Goal: Find contact information

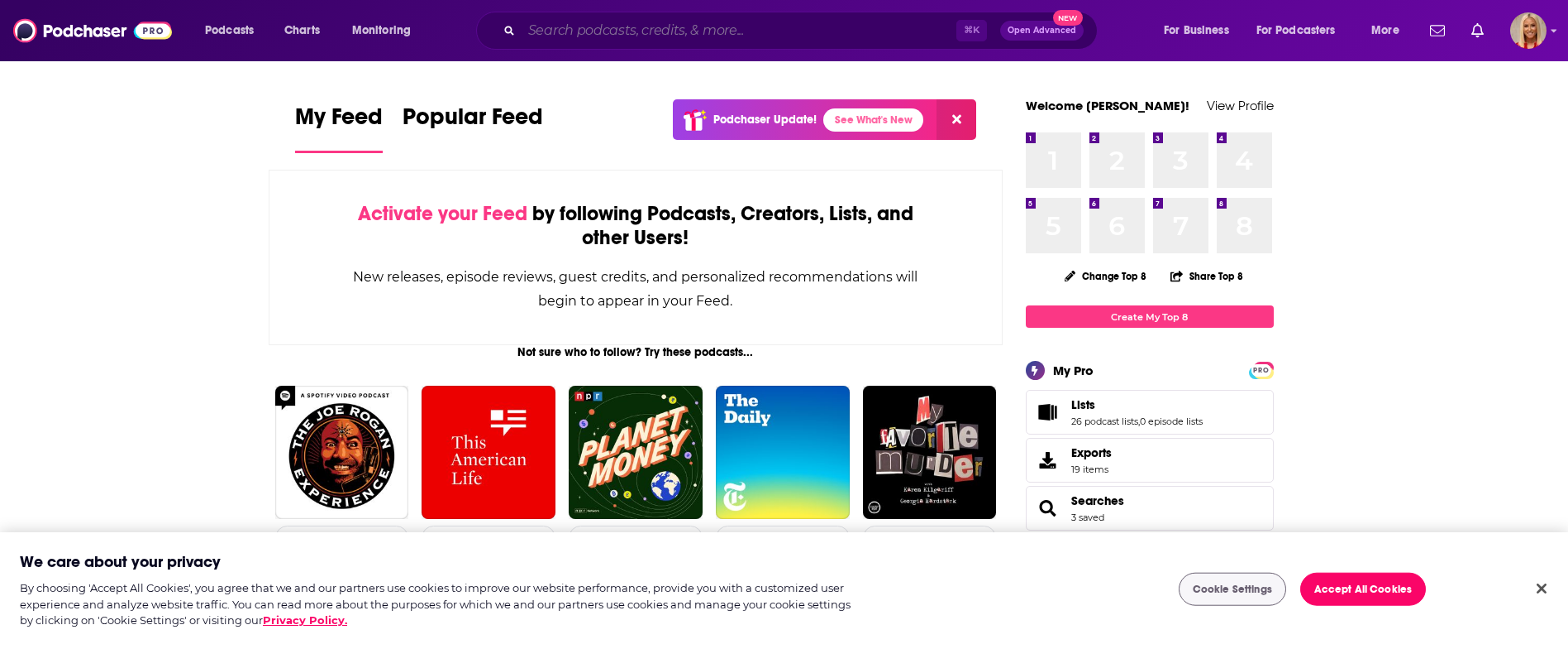
click at [644, 36] on input "Search podcasts, credits, & more..." at bounding box center [740, 31] width 435 height 27
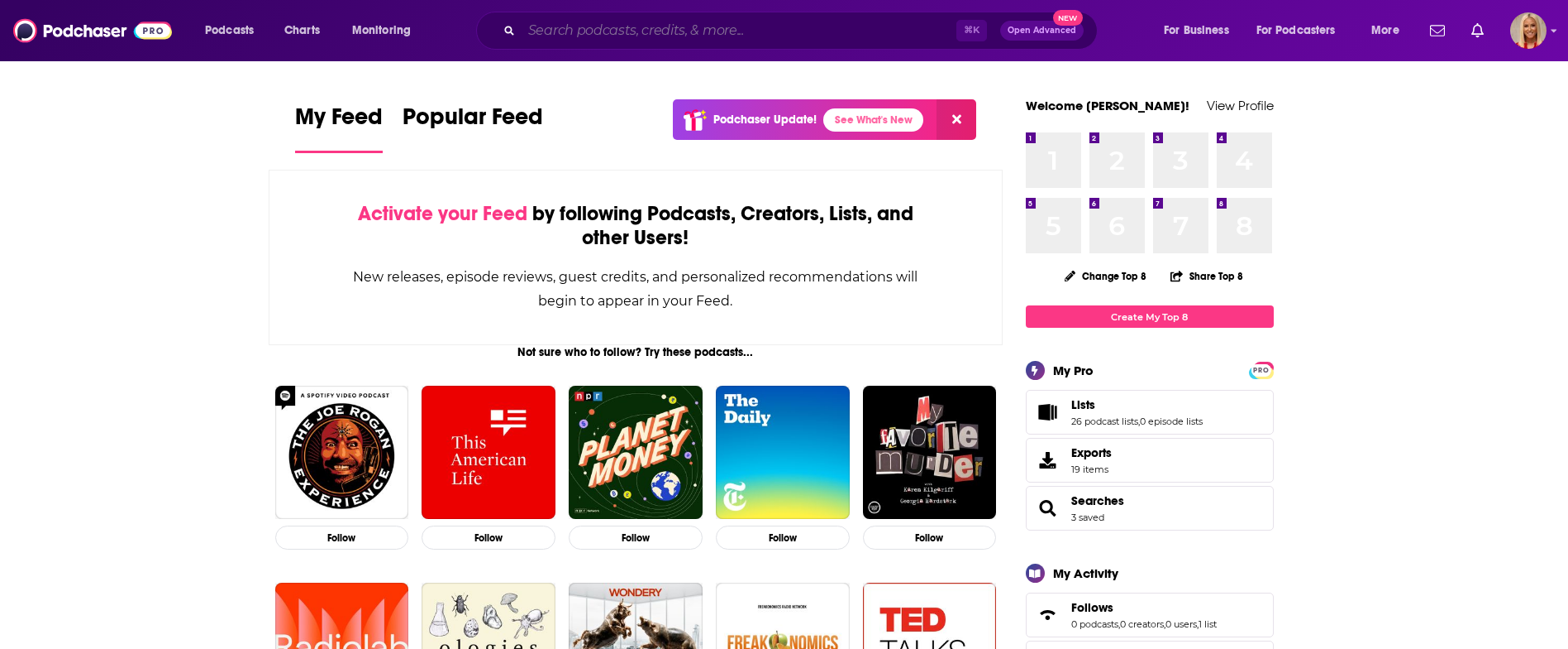
click at [645, 33] on input "Search podcasts, credits, & more..." at bounding box center [740, 31] width 435 height 27
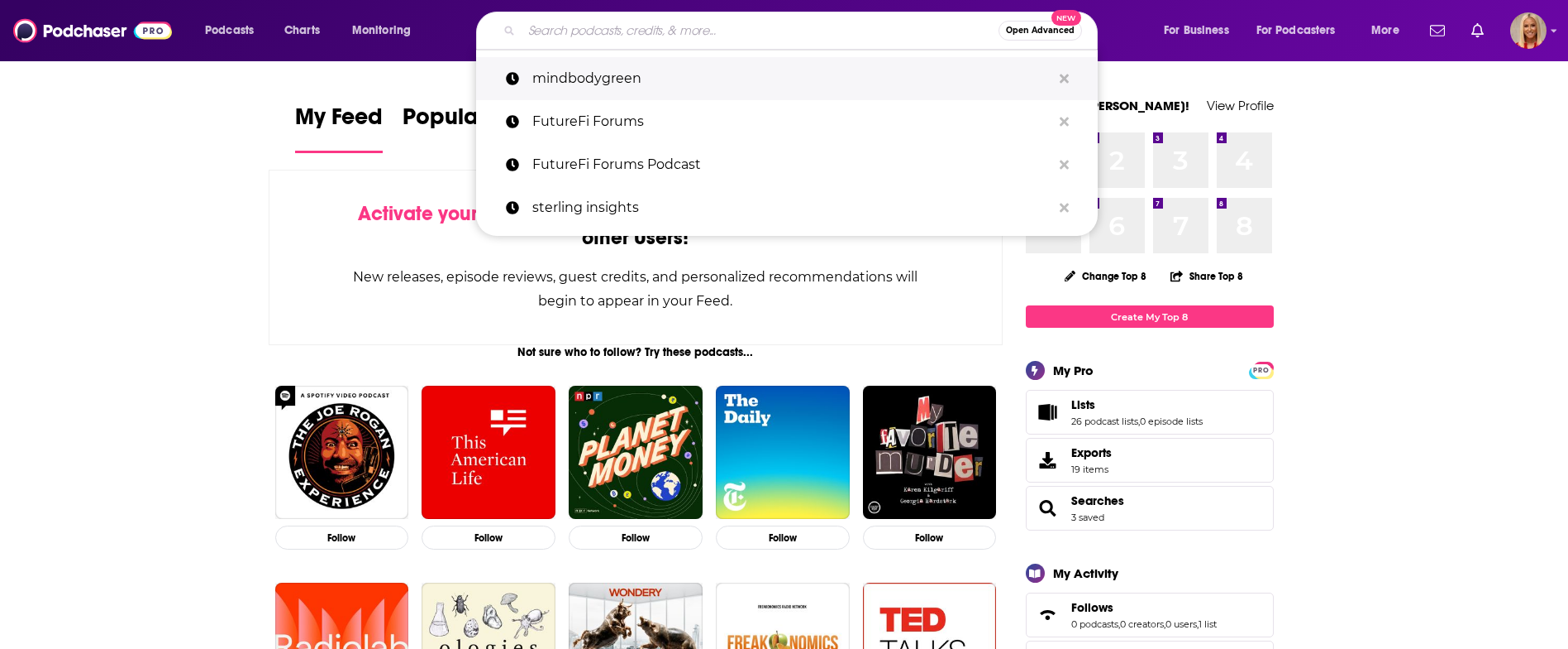
click at [653, 78] on p "mindbodygreen" at bounding box center [792, 78] width 519 height 43
type input "mindbodygreen"
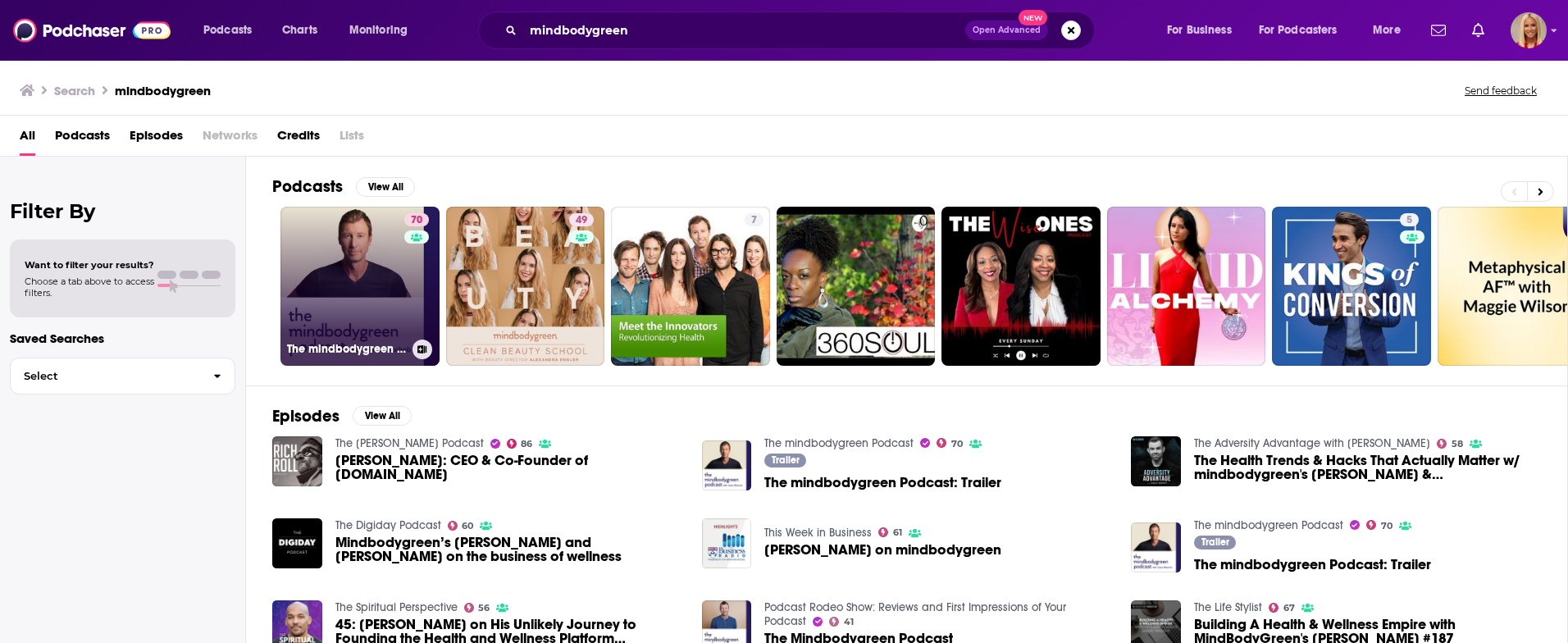
click at [346, 263] on link "70 The mindbodygreen Podcast" at bounding box center [360, 286] width 159 height 159
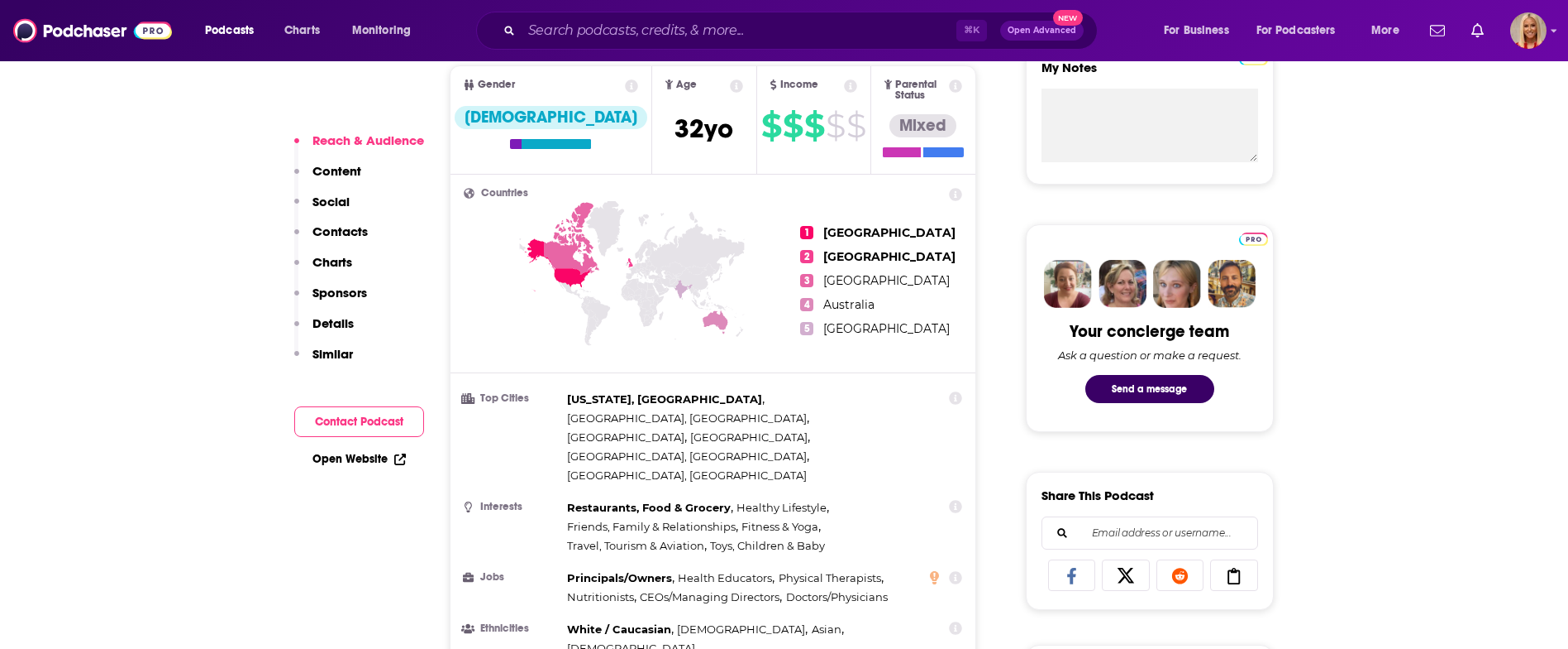
scroll to position [766, 0]
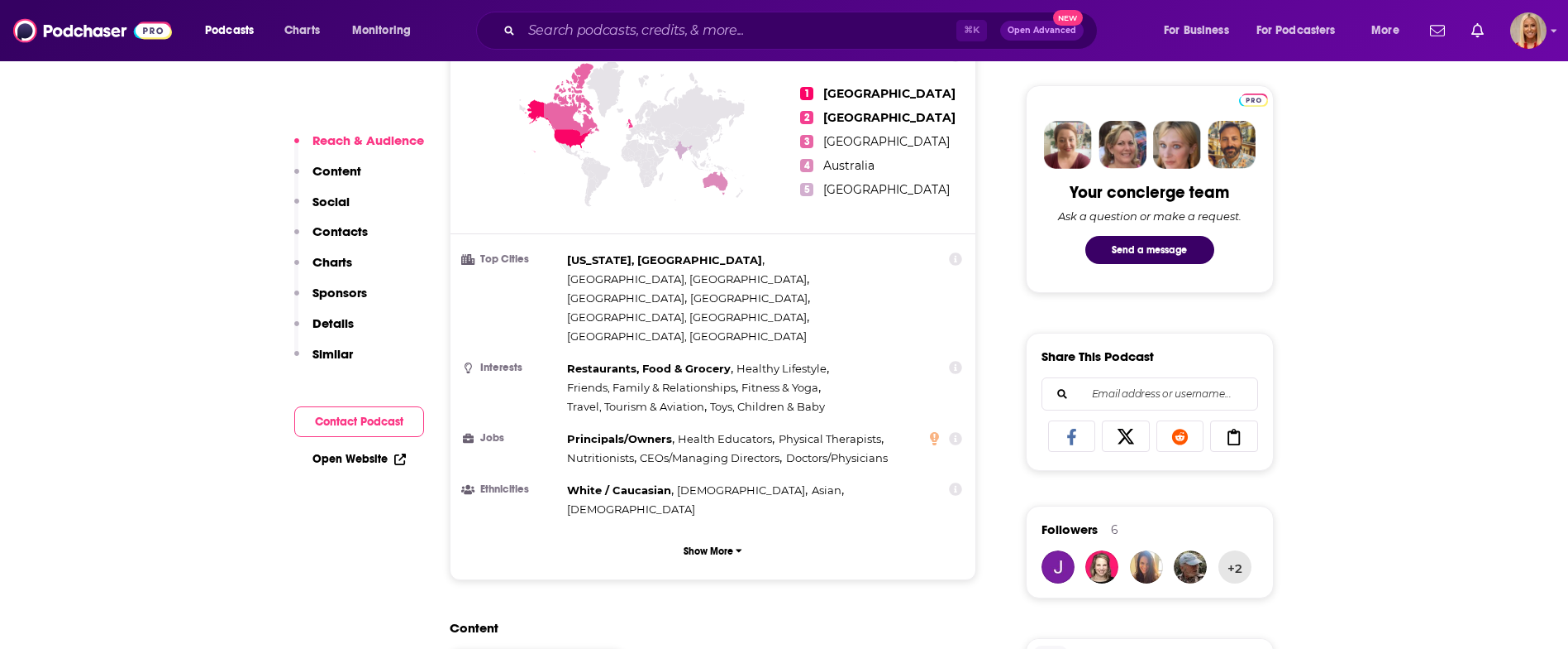
click at [349, 232] on p "Contacts" at bounding box center [340, 232] width 55 height 16
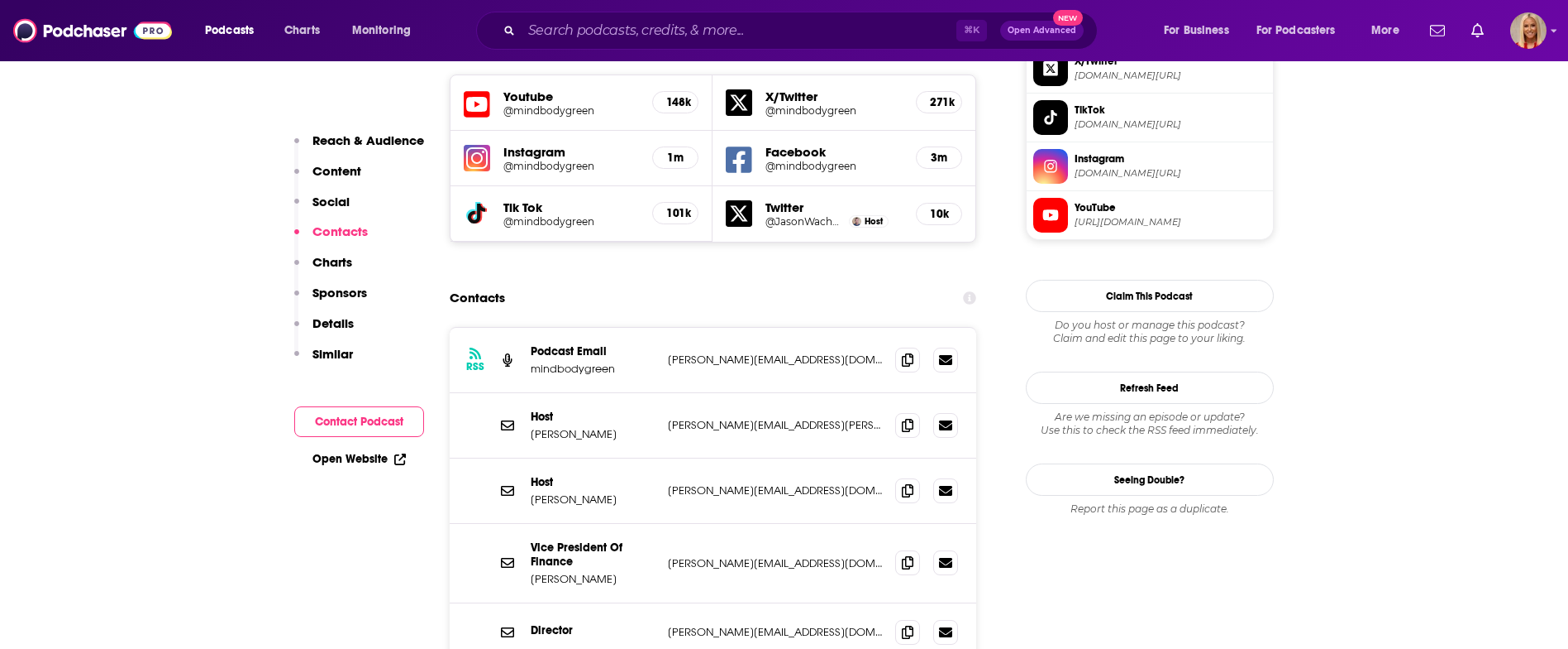
scroll to position [1529, 0]
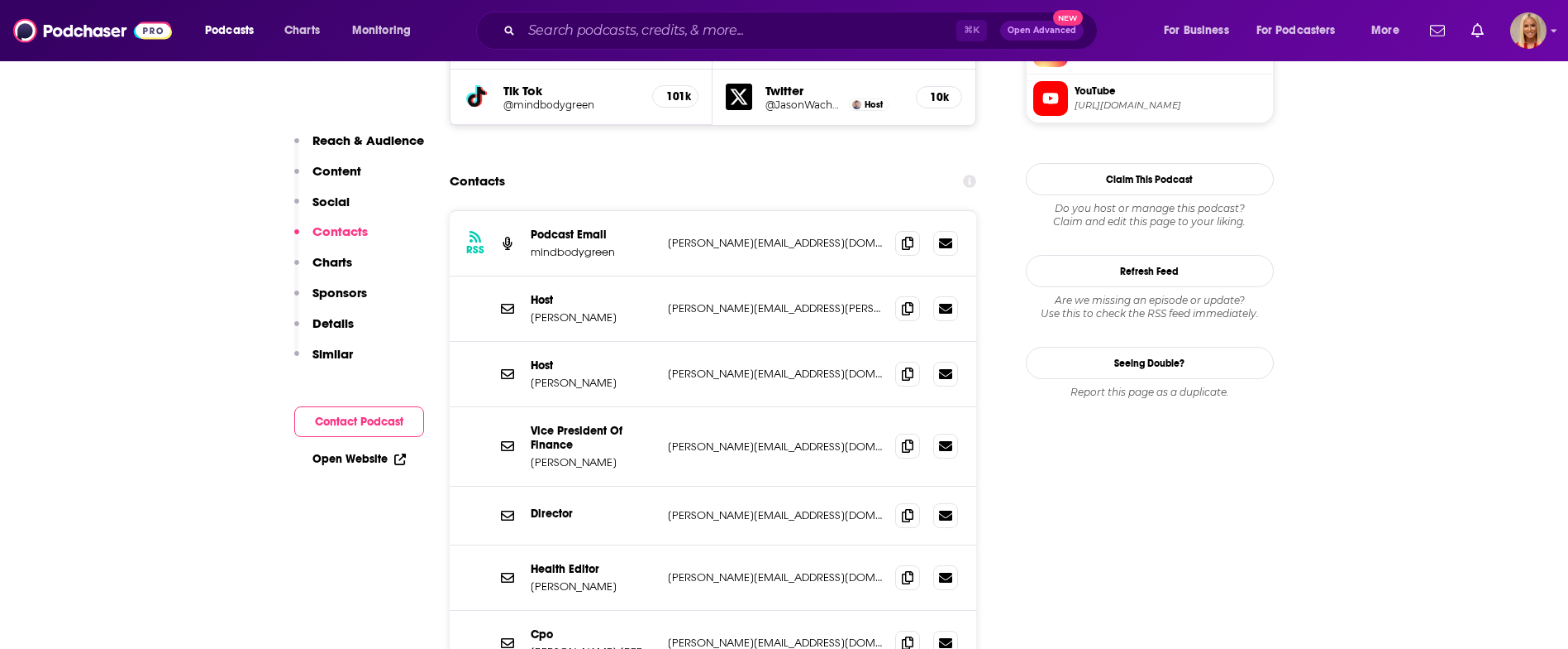
scroll to position [1613, 0]
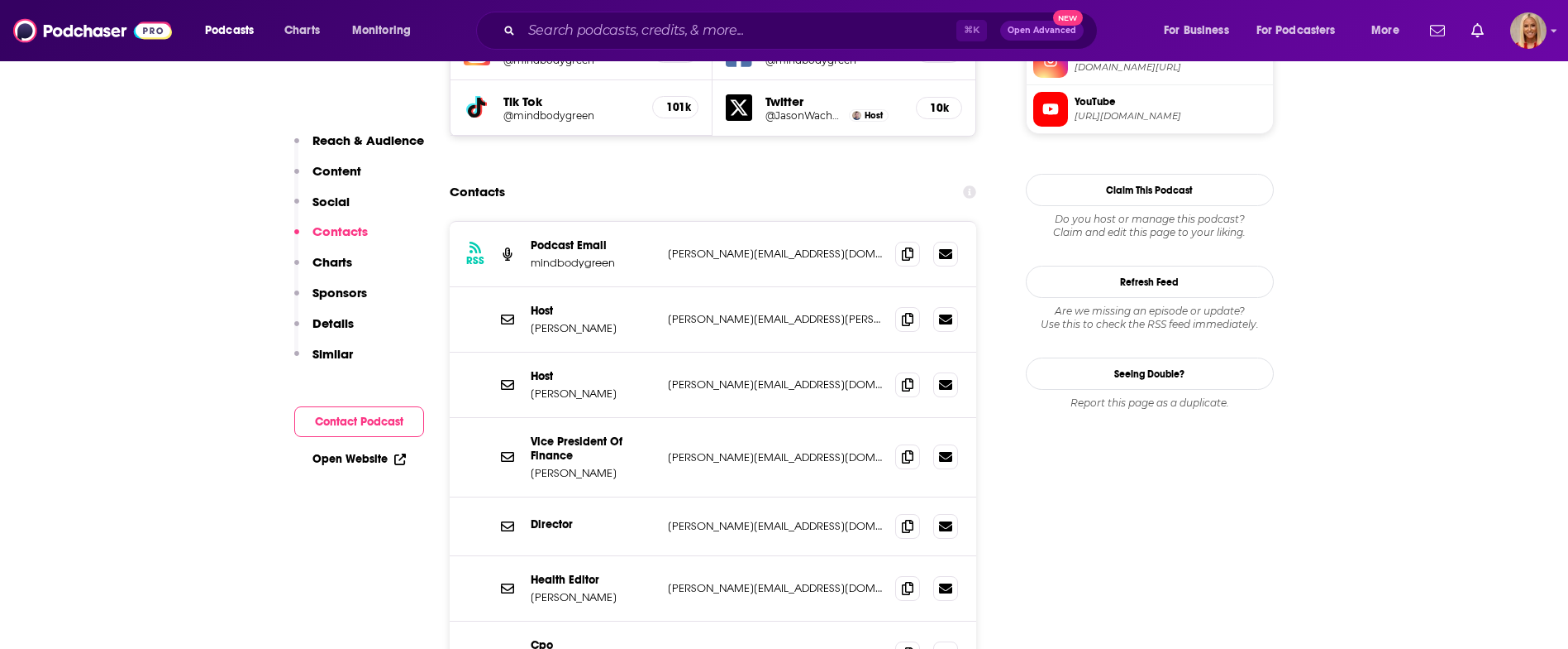
click at [720, 518] on p "[PERSON_NAME][EMAIL_ADDRESS][DOMAIN_NAME]" at bounding box center [775, 525] width 215 height 14
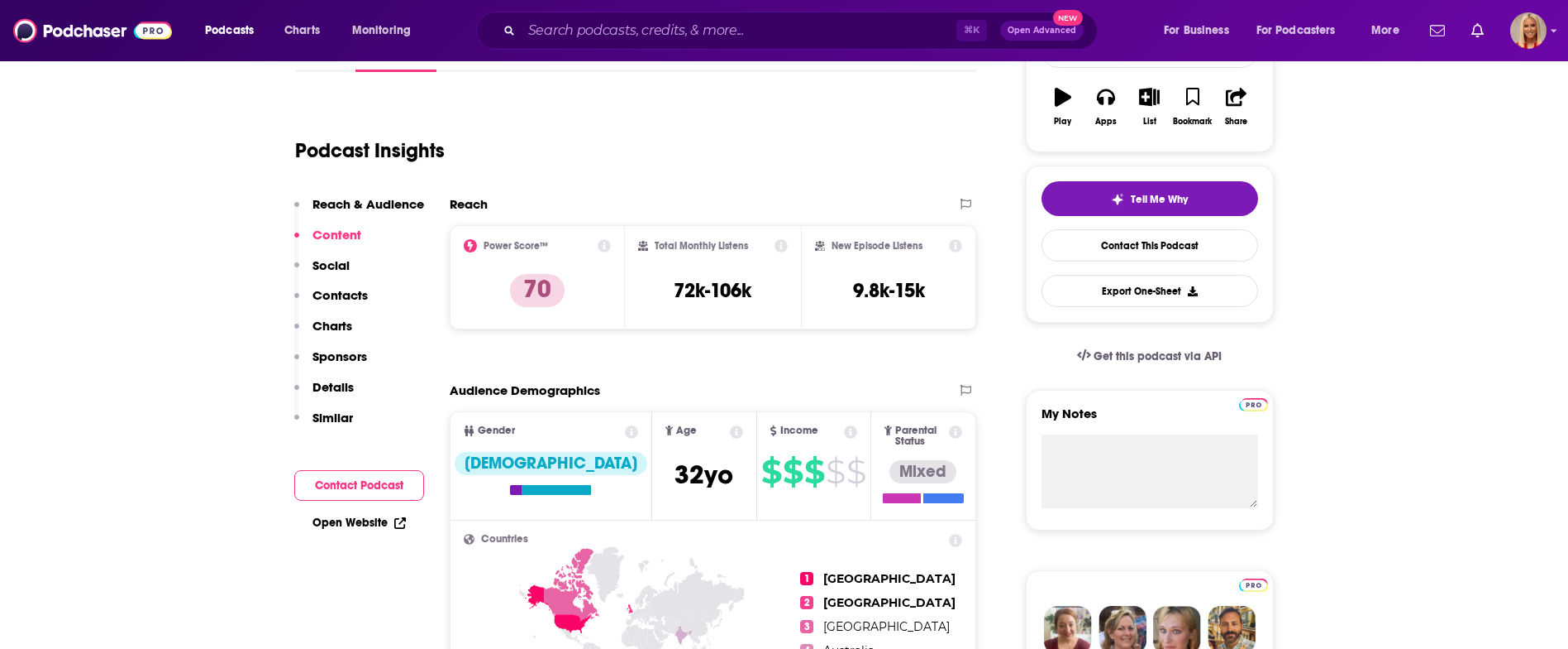
scroll to position [0, 0]
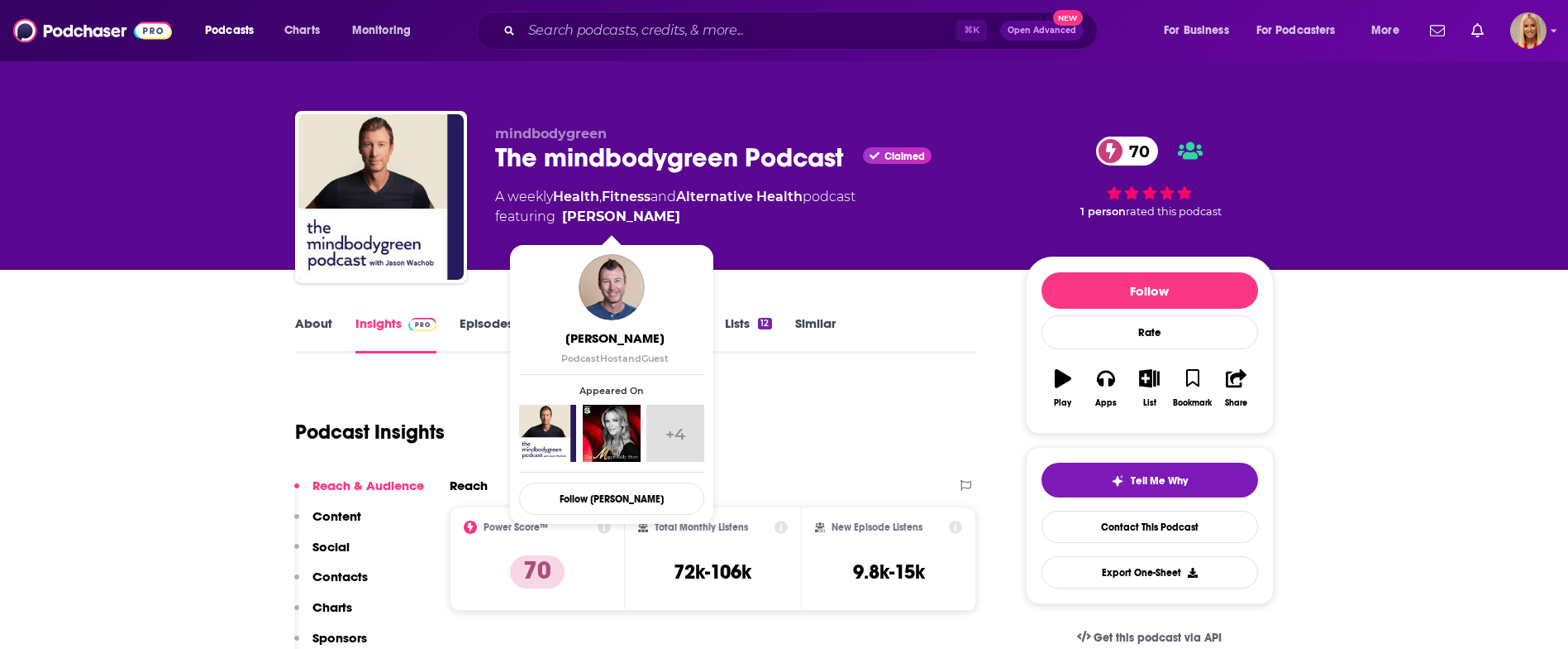
click at [662, 216] on span "featuring [PERSON_NAME]" at bounding box center [675, 217] width 361 height 20
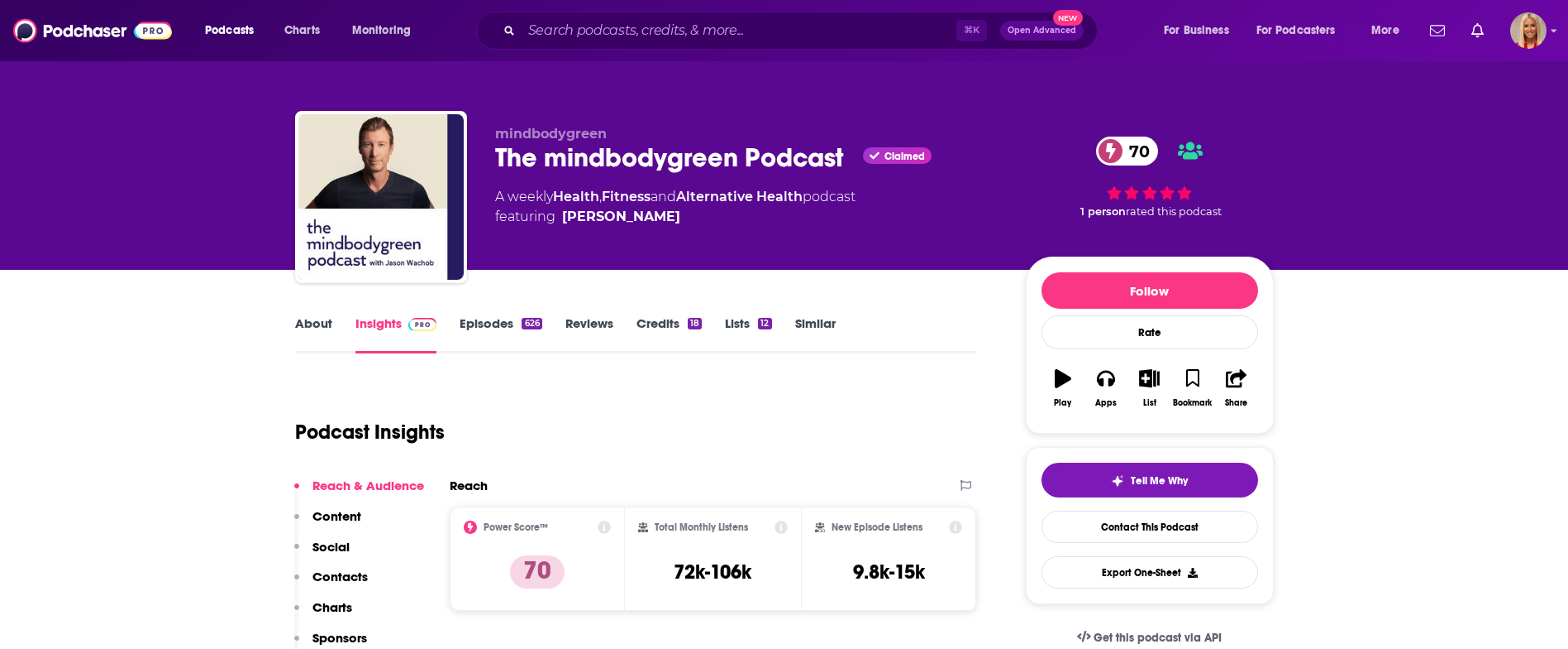
copy span "[PERSON_NAME]"
click at [622, 28] on input "Search podcasts, credits, & more..." at bounding box center [740, 31] width 435 height 27
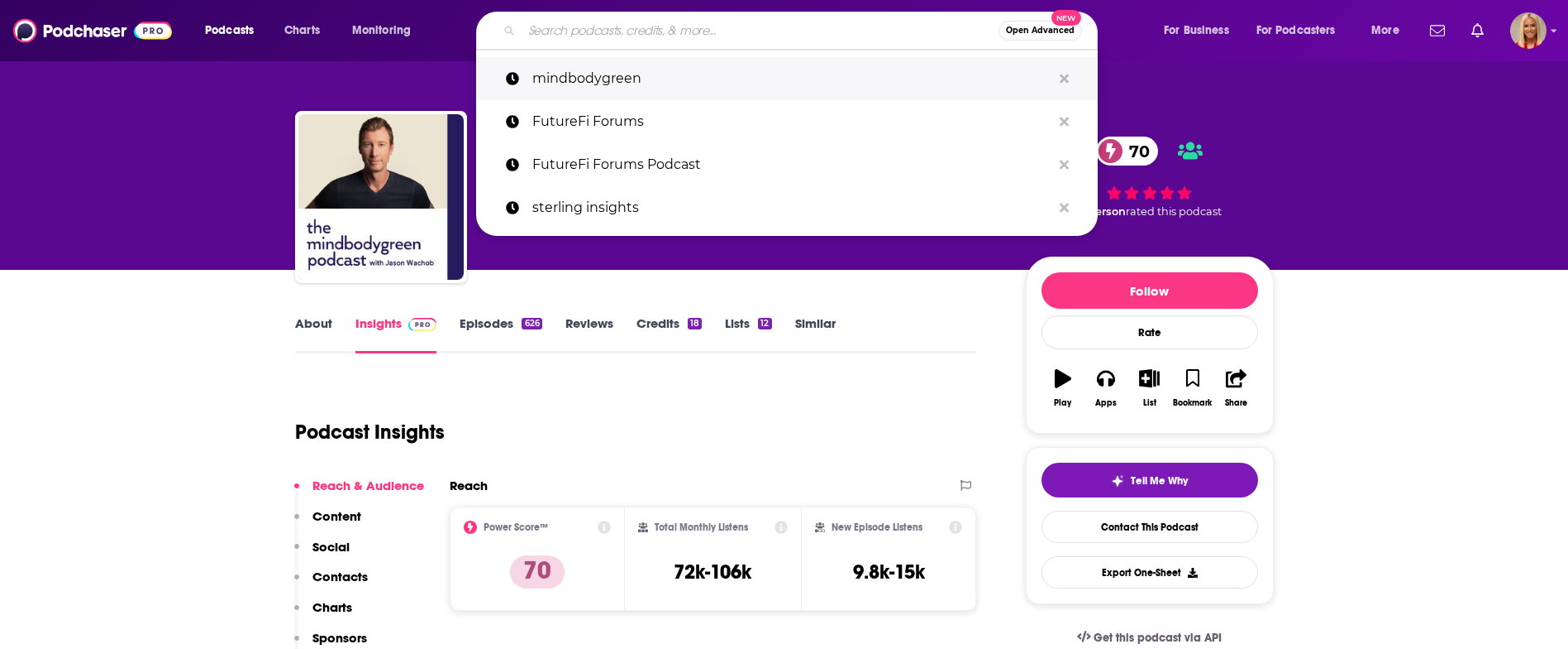
click at [626, 70] on p "mindbodygreen" at bounding box center [792, 78] width 519 height 43
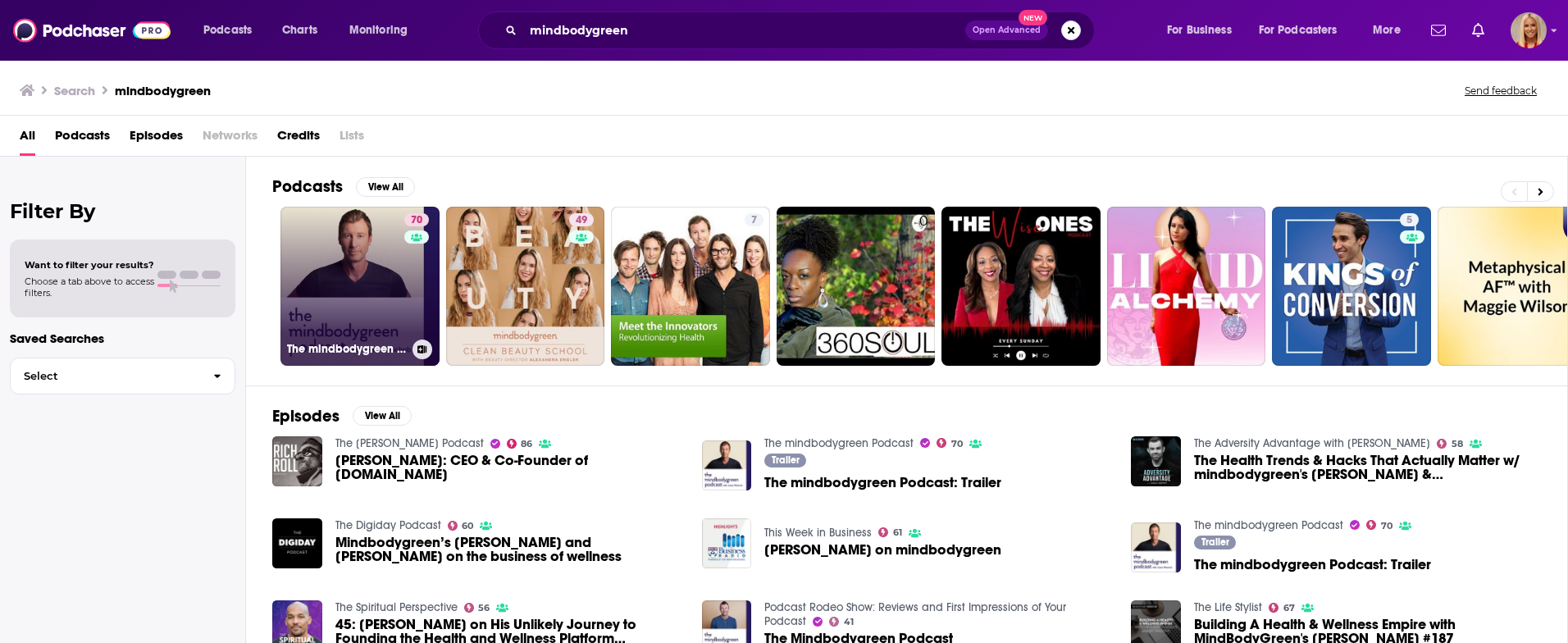
click at [348, 277] on link "70 The mindbodygreen Podcast" at bounding box center [360, 286] width 159 height 159
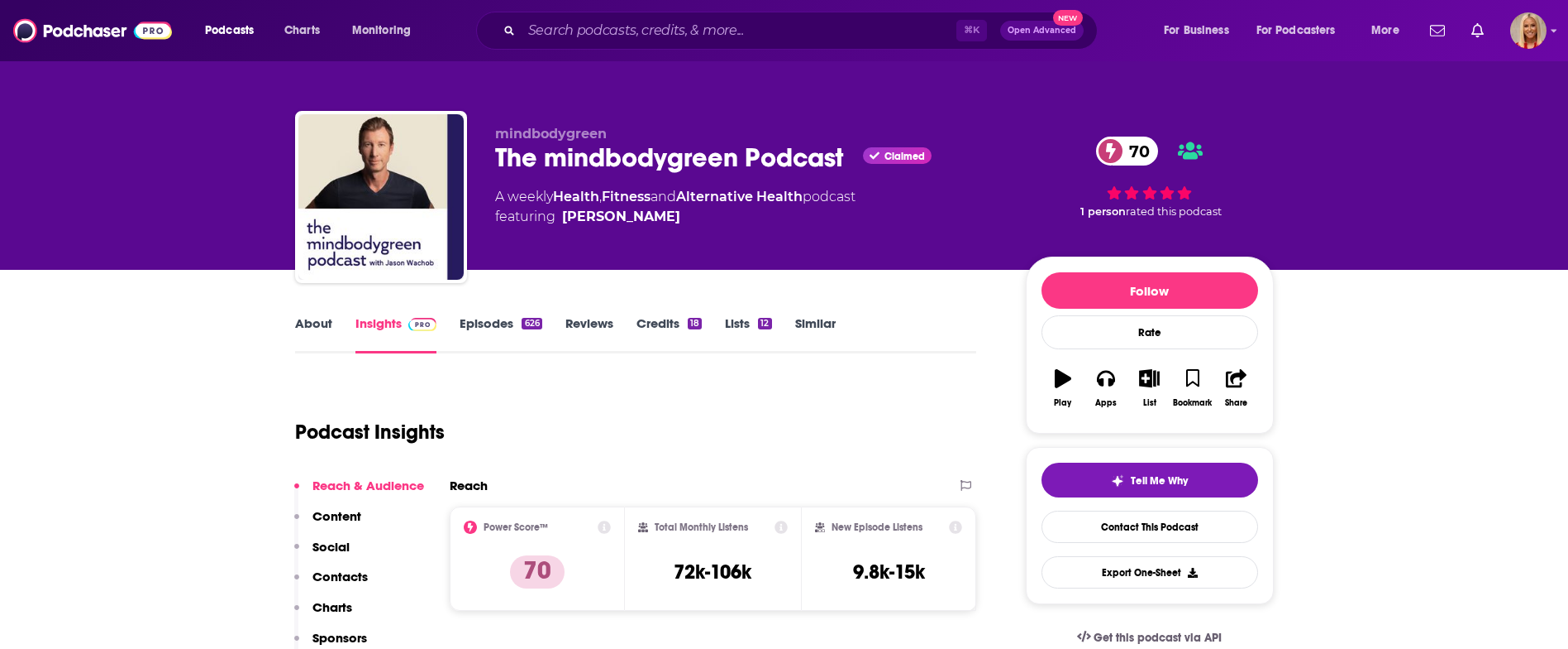
click at [331, 574] on p "Contacts" at bounding box center [340, 577] width 55 height 16
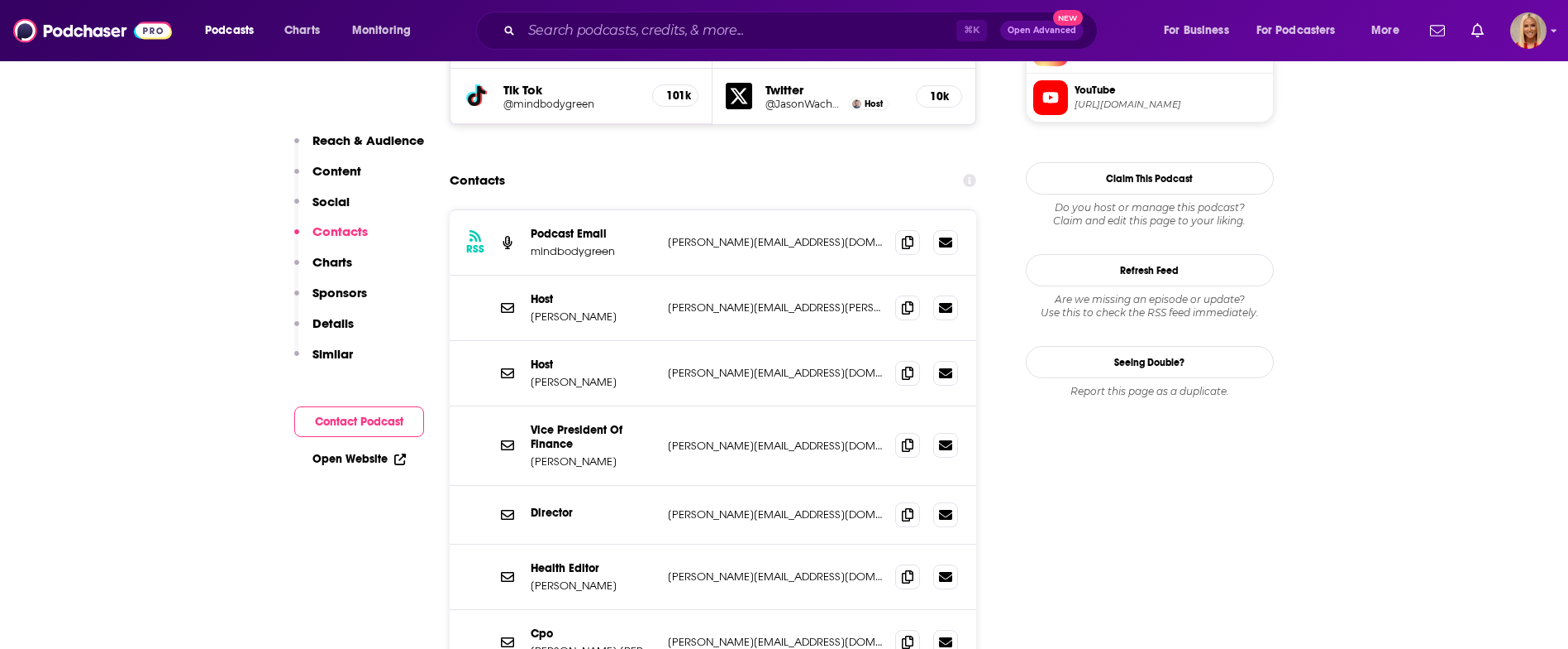
scroll to position [1857, 0]
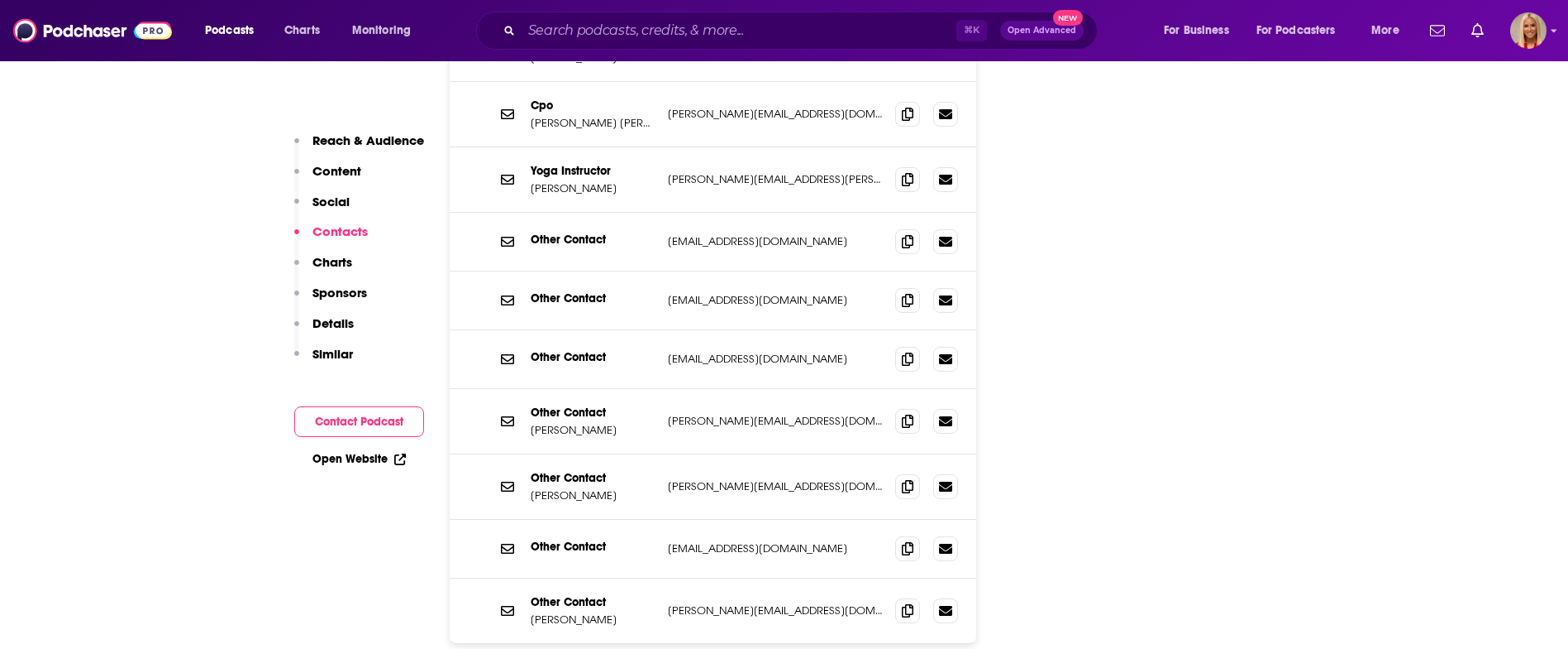
scroll to position [2249, 0]
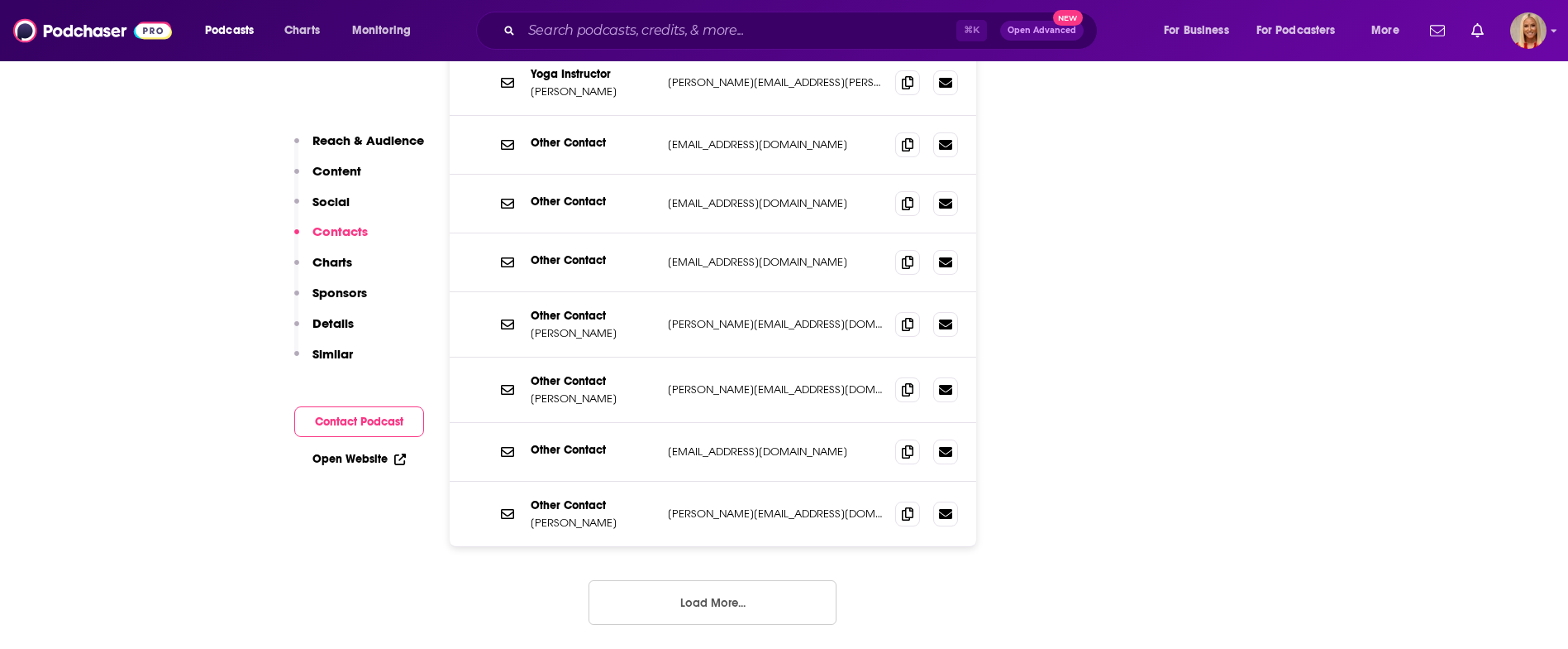
click at [743, 580] on button "Load More..." at bounding box center [712, 602] width 248 height 45
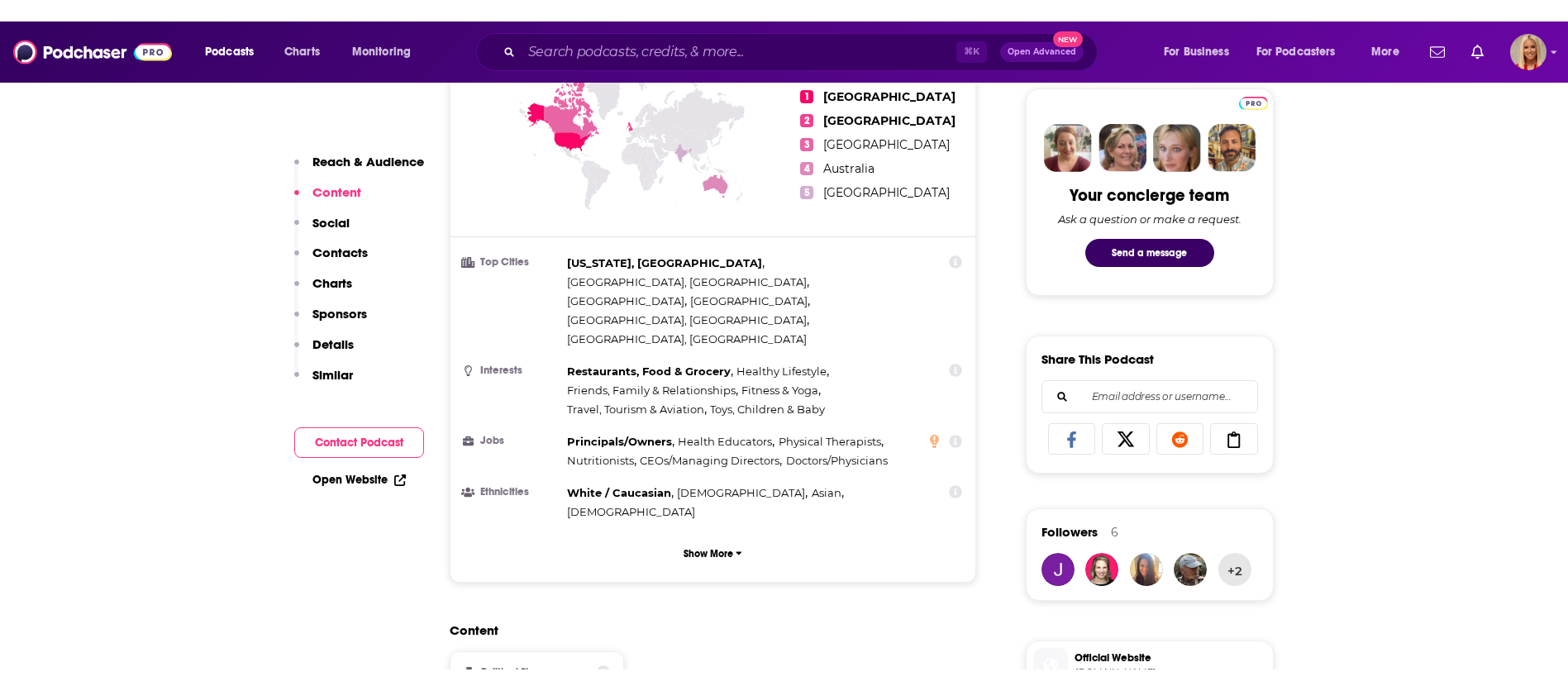
scroll to position [490, 0]
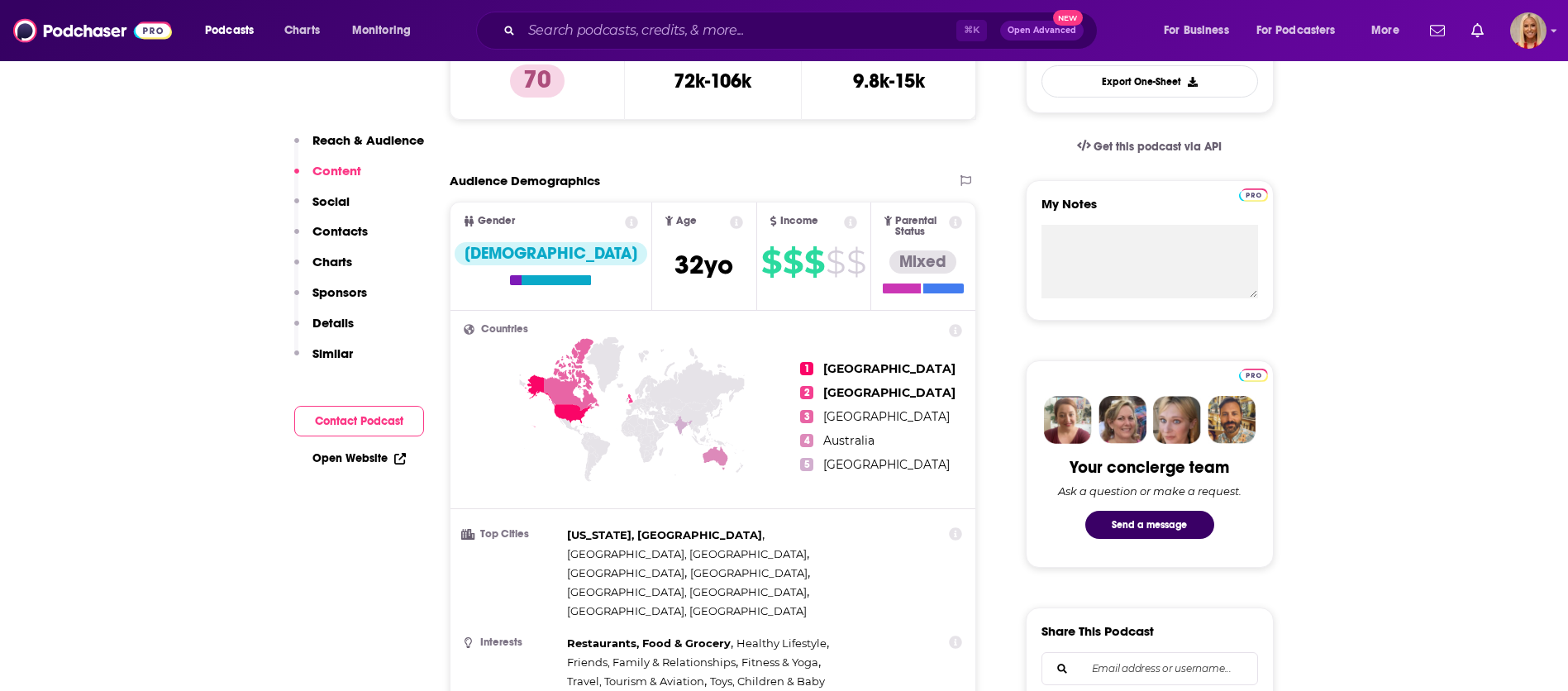
click at [323, 234] on p "Contacts" at bounding box center [340, 231] width 55 height 16
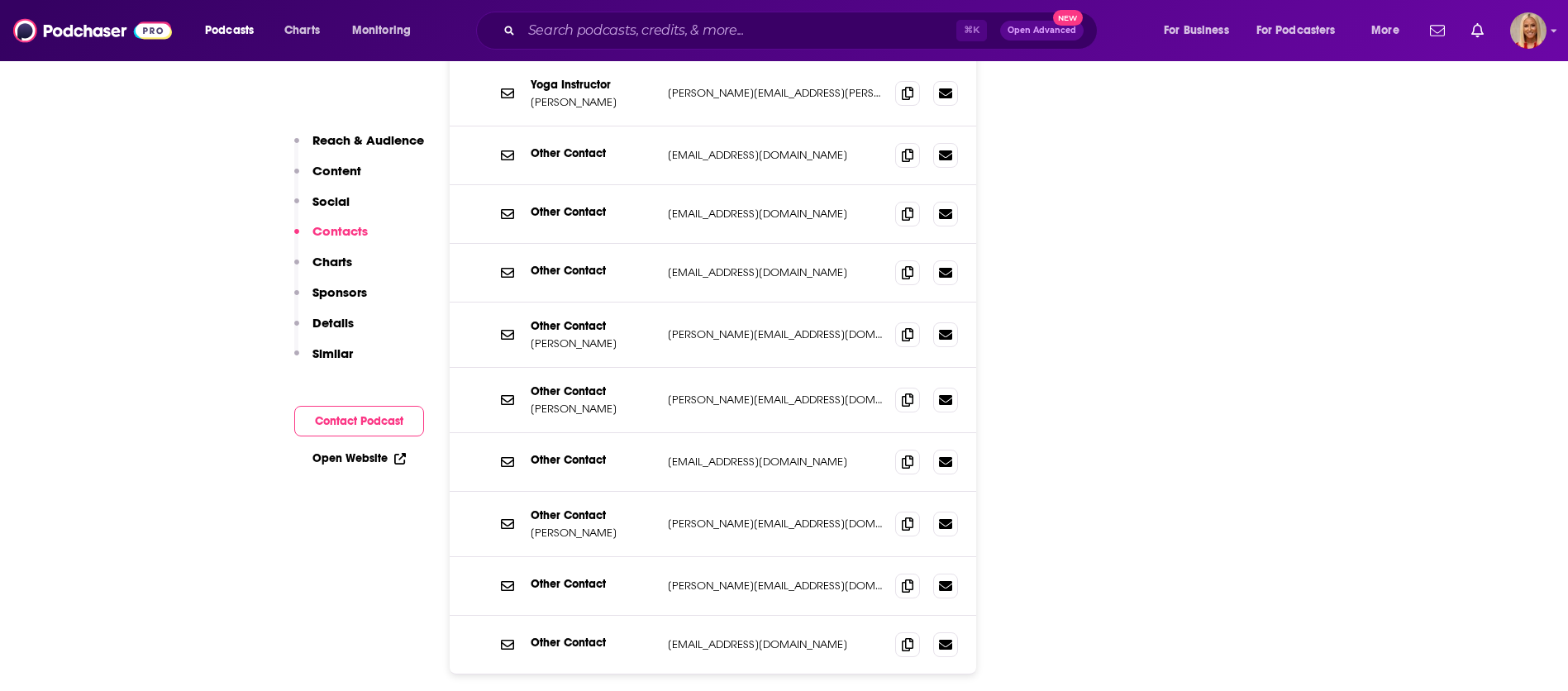
scroll to position [2293, 0]
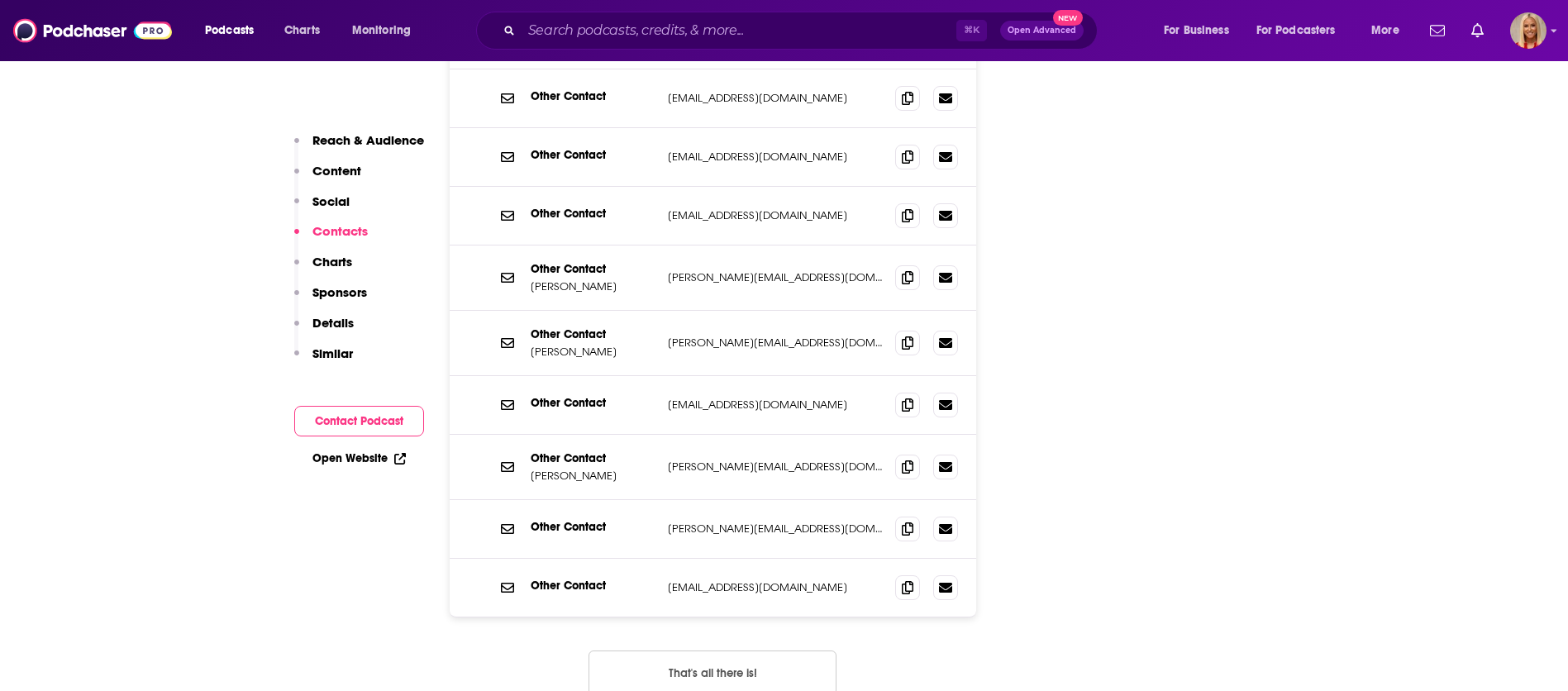
click at [343, 294] on p "Sponsors" at bounding box center [339, 293] width 54 height 16
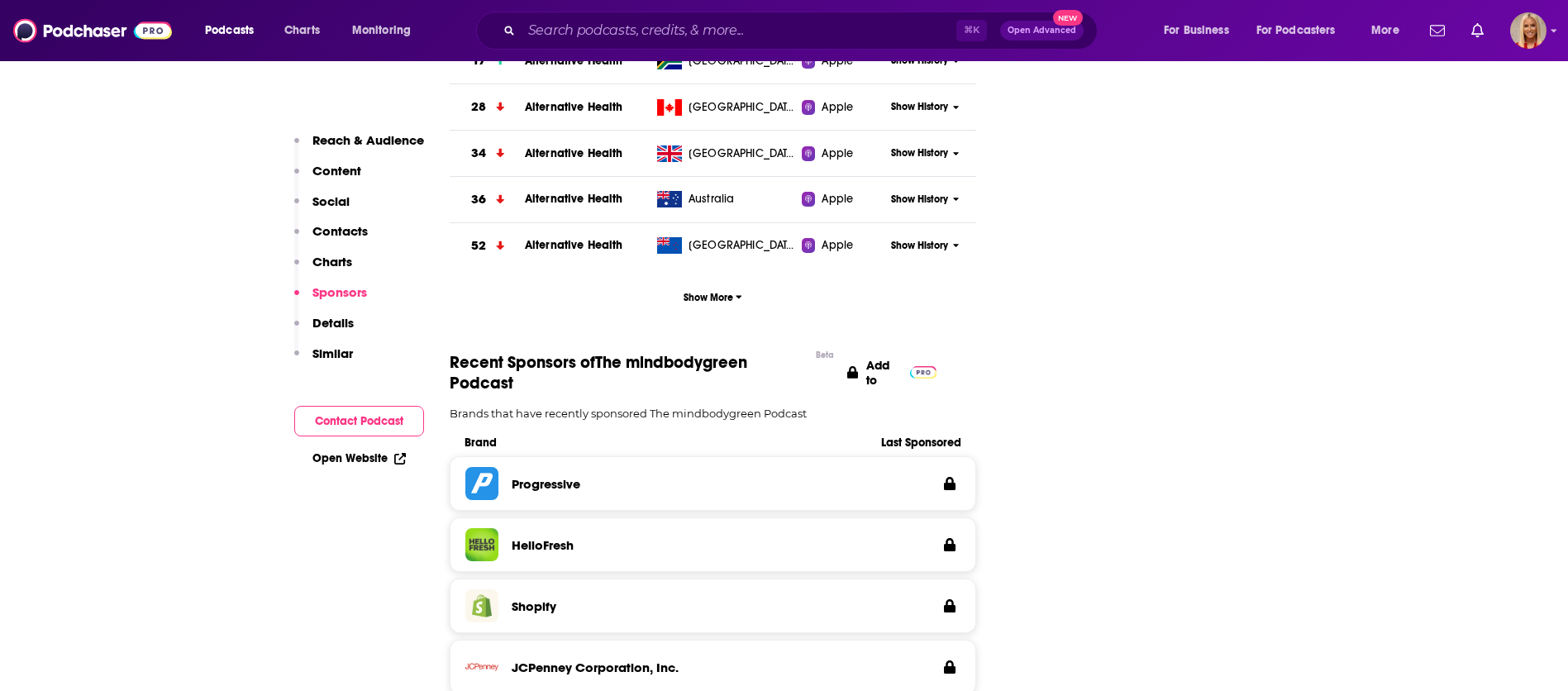
scroll to position [3142, 0]
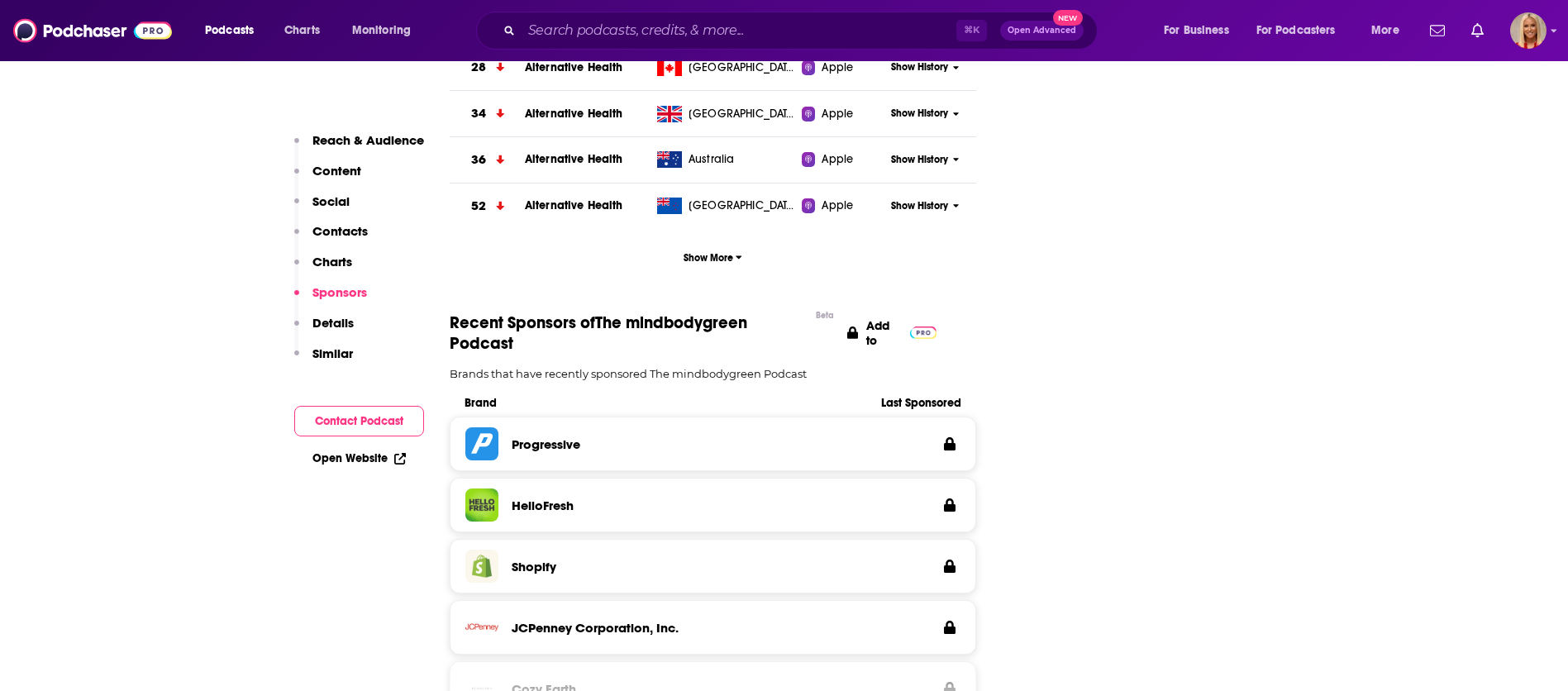
click at [333, 200] on p "Social" at bounding box center [331, 202] width 38 height 16
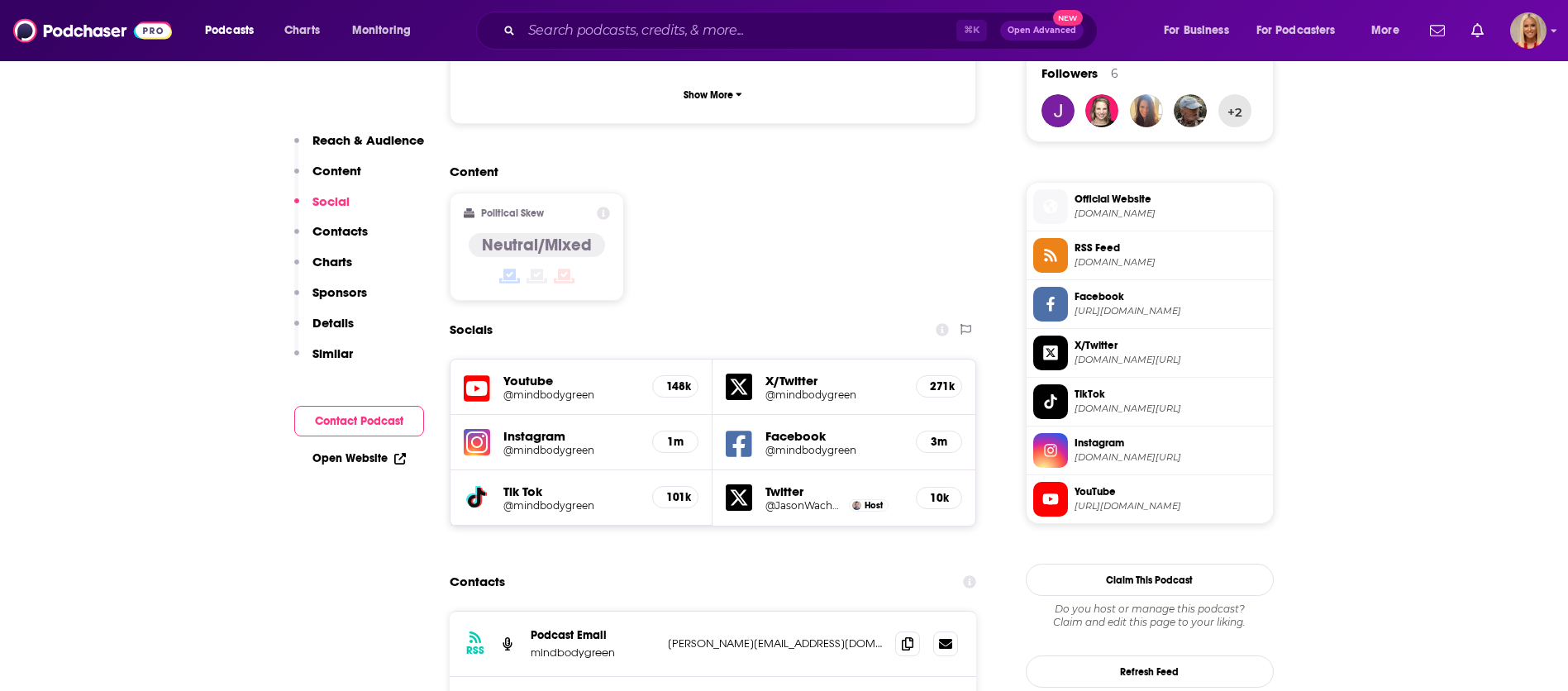
click at [369, 137] on p "Reach & Audience" at bounding box center [368, 140] width 112 height 16
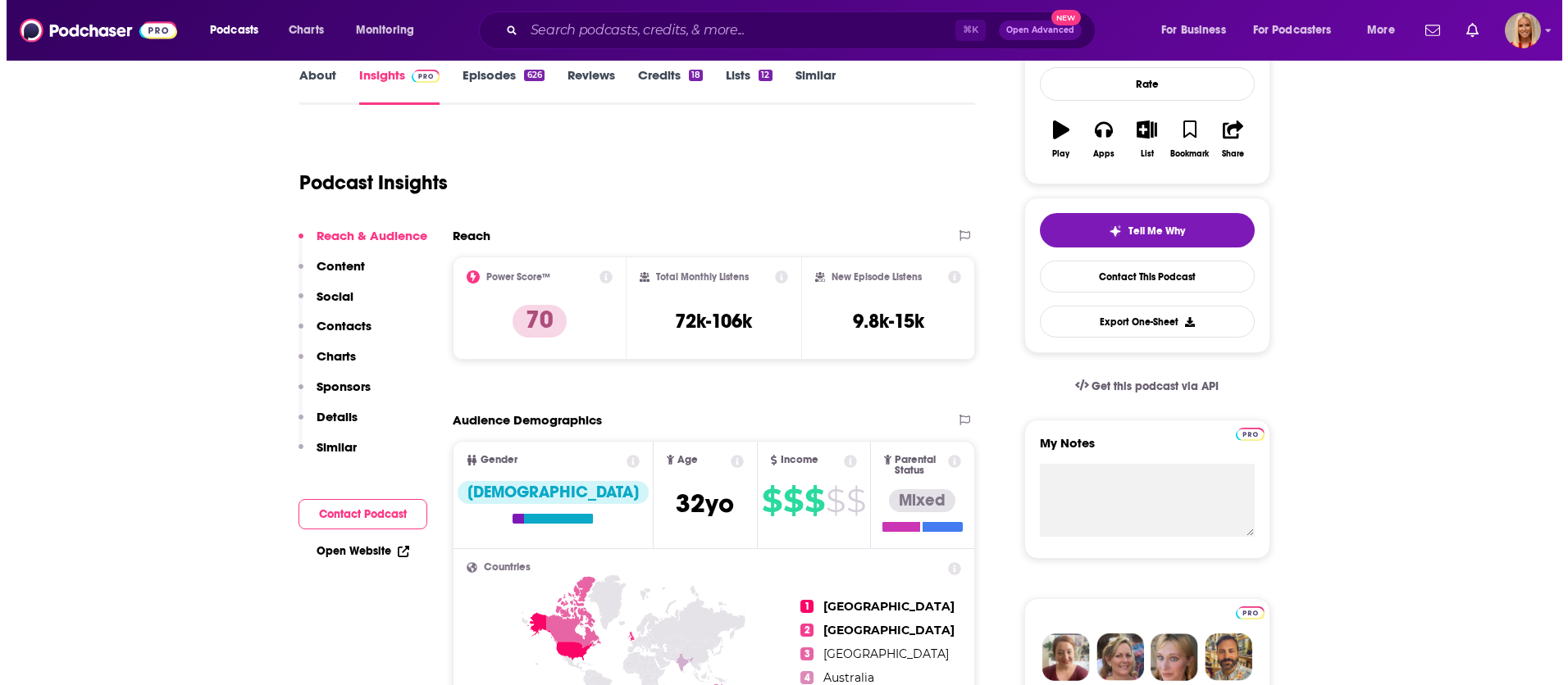
scroll to position [0, 0]
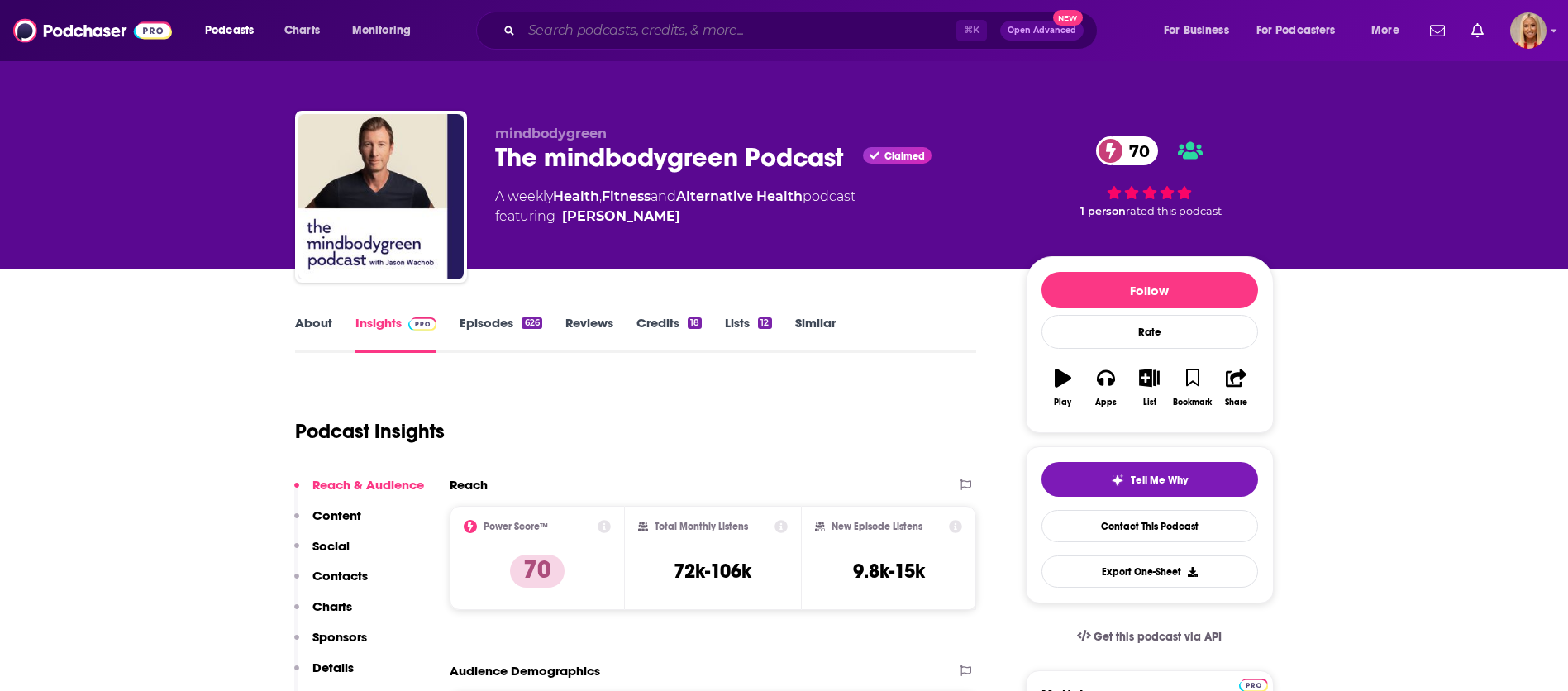
click at [621, 34] on input "Search podcasts, credits, & more..." at bounding box center [740, 31] width 435 height 27
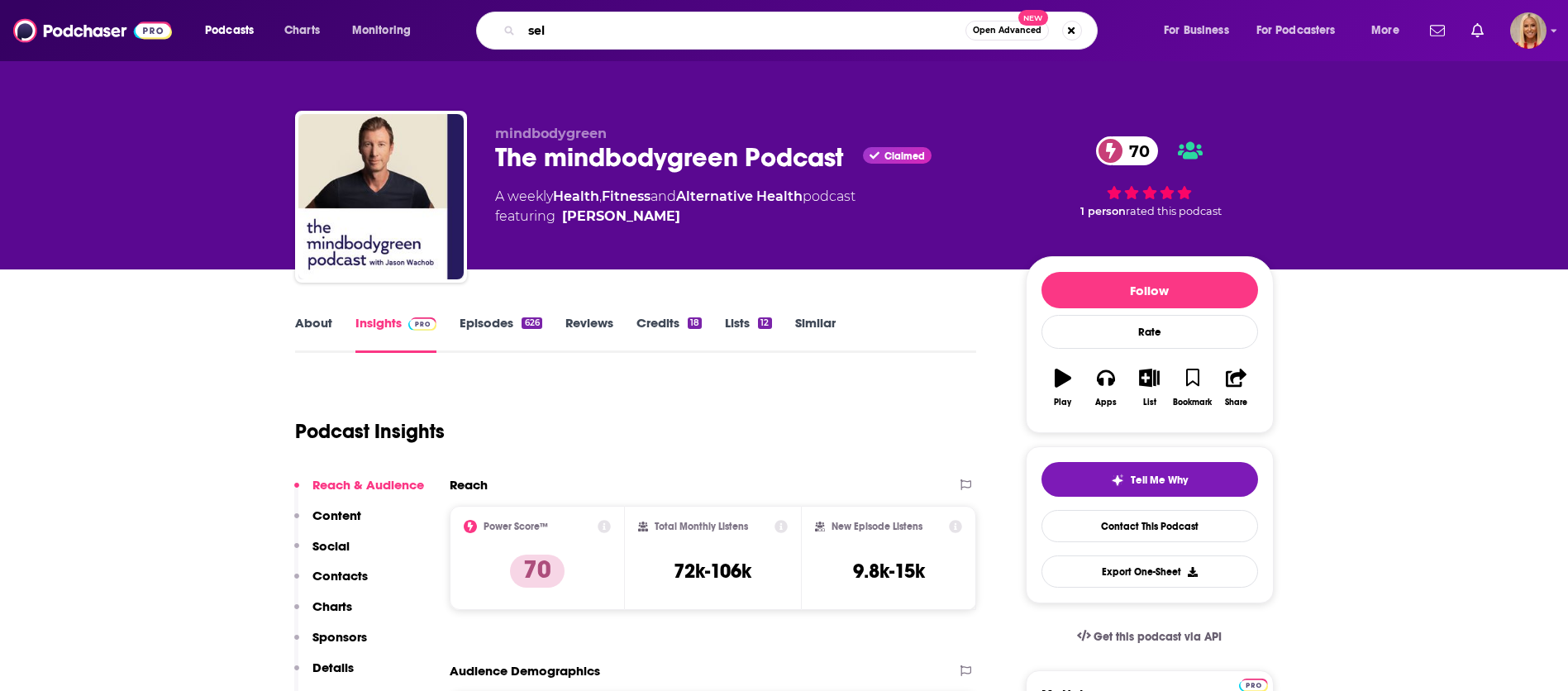
type input "self"
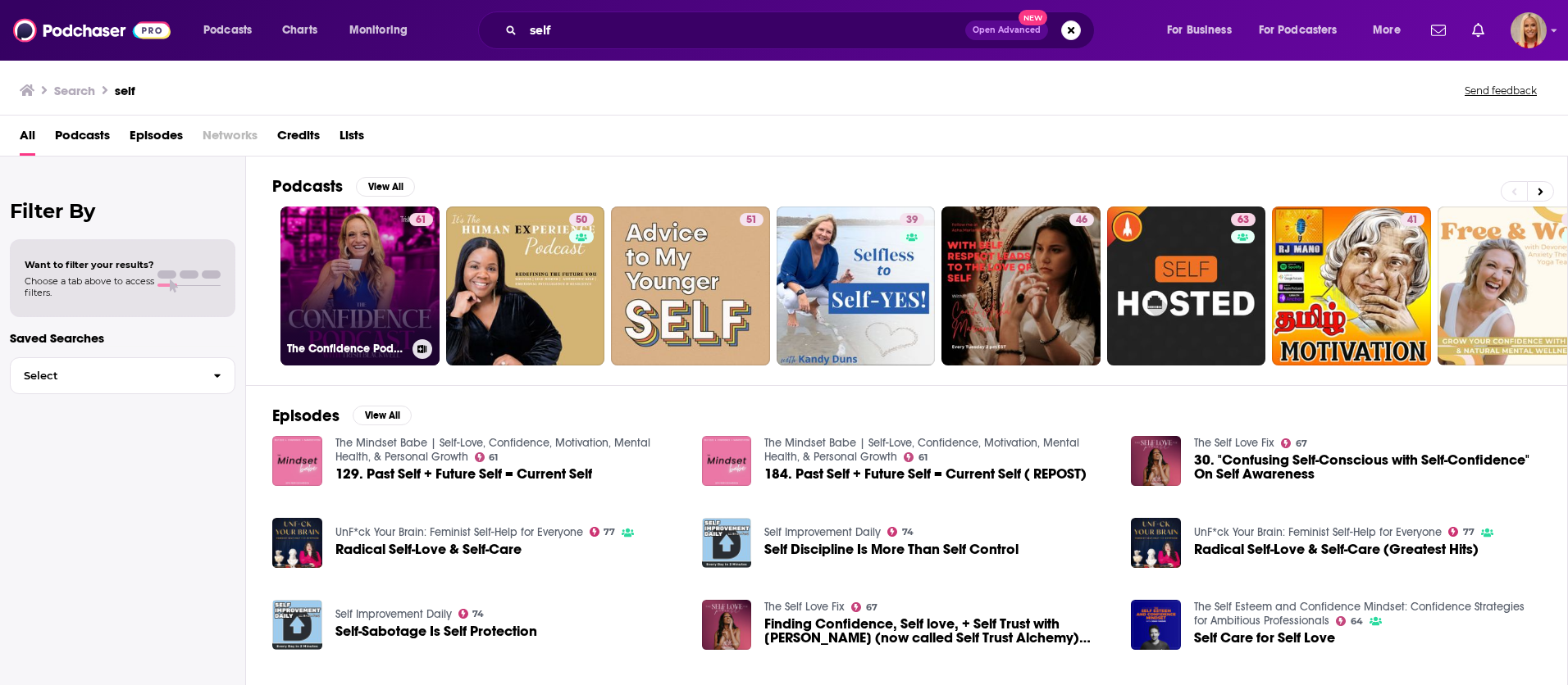
click at [367, 281] on link "61 The Confidence Podcast: Confidence Tips for Self-Esteem, Self-Worth, Self-Lo…" at bounding box center [360, 286] width 159 height 159
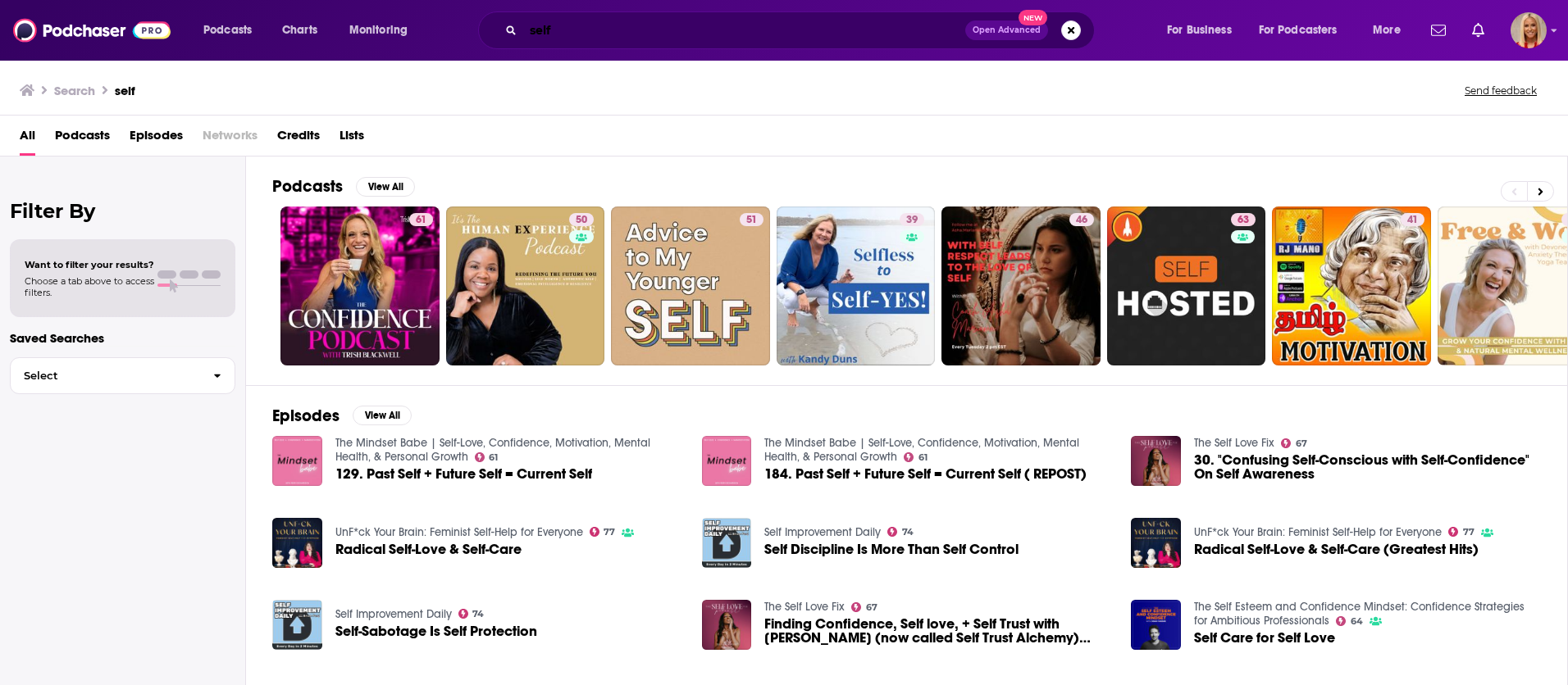
click at [559, 27] on input "self" at bounding box center [744, 30] width 442 height 26
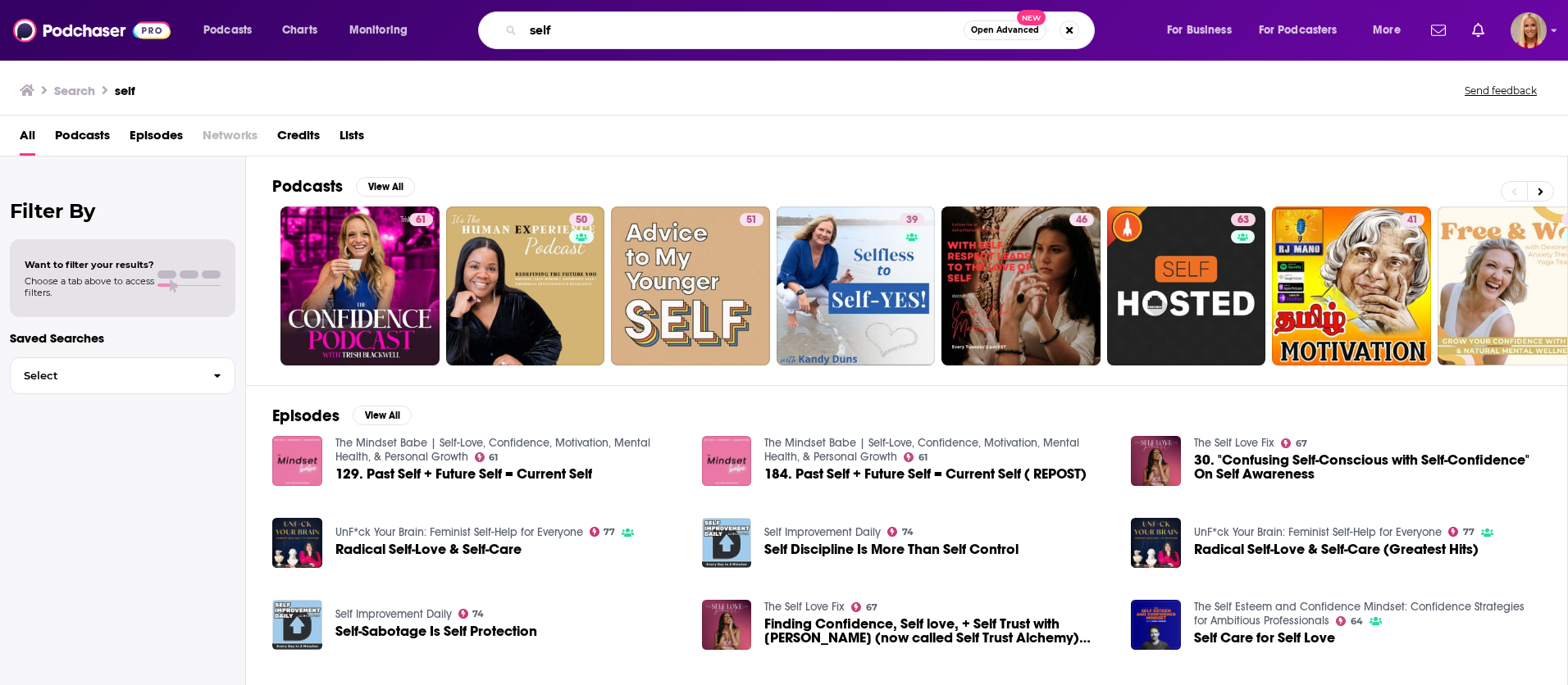
click at [559, 27] on input "self" at bounding box center [743, 30] width 440 height 26
type input "prevention"
